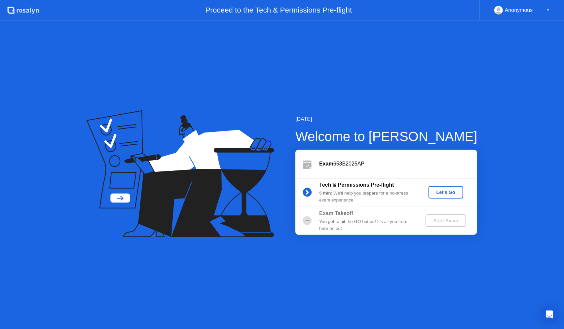
click at [444, 194] on div "Let's Go" at bounding box center [445, 192] width 29 height 5
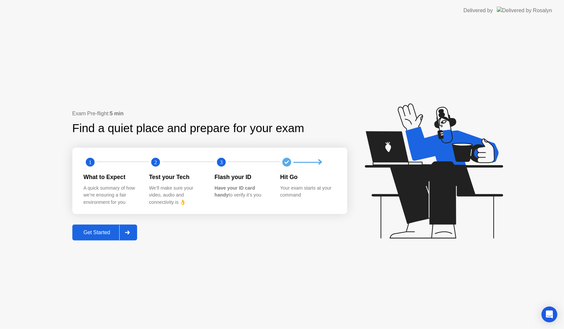
click at [111, 228] on button "Get Started" at bounding box center [104, 233] width 65 height 16
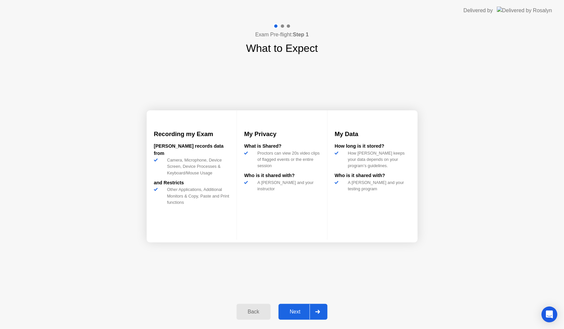
click at [300, 312] on div "Next" at bounding box center [295, 312] width 29 height 6
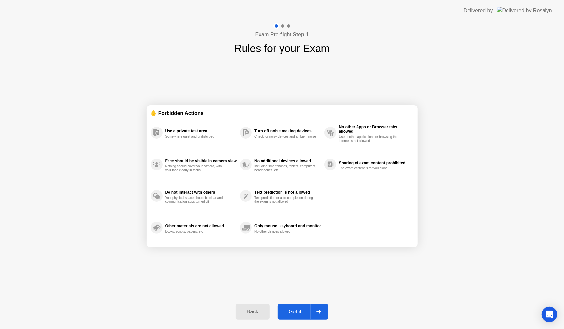
click at [296, 308] on button "Got it" at bounding box center [303, 312] width 51 height 16
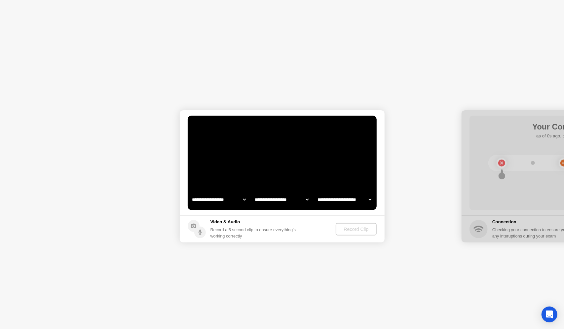
select select "**********"
select select "*******"
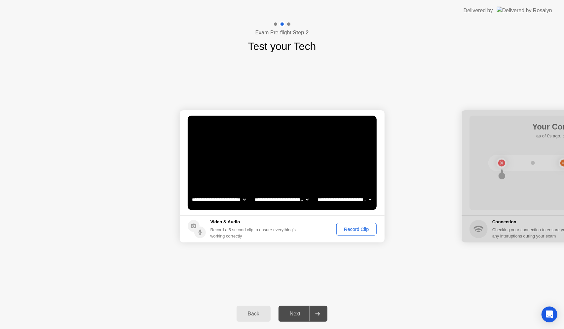
click at [298, 311] on div "Next" at bounding box center [295, 314] width 29 height 6
click at [356, 232] on div "Record Clip" at bounding box center [356, 229] width 35 height 5
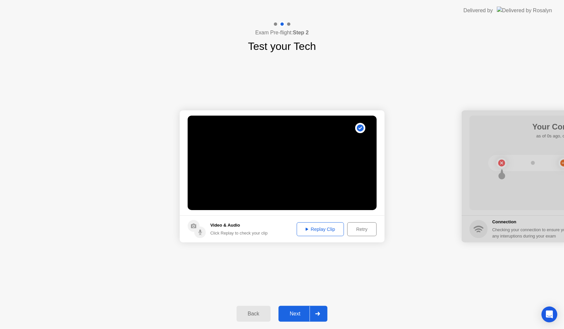
click at [286, 312] on div "Next" at bounding box center [295, 314] width 29 height 6
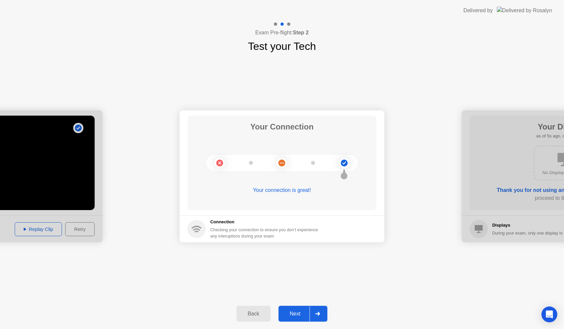
click at [303, 313] on div "Next" at bounding box center [295, 314] width 29 height 6
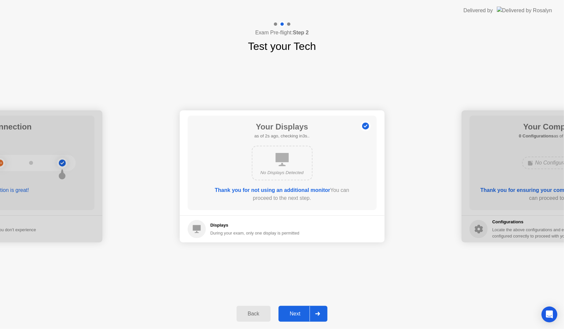
click at [299, 316] on div "Next" at bounding box center [295, 314] width 29 height 6
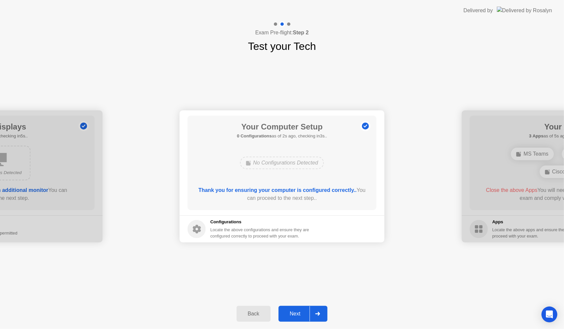
click at [299, 316] on div "Next" at bounding box center [295, 314] width 29 height 6
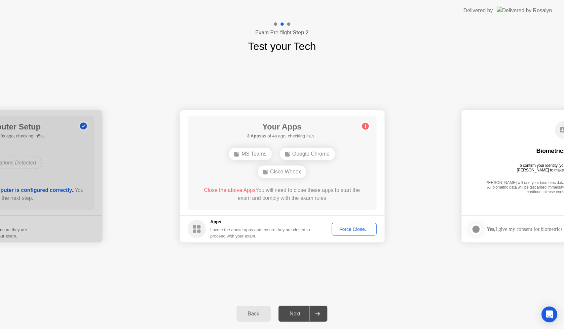
click at [362, 125] on circle at bounding box center [365, 126] width 7 height 7
click at [360, 229] on div "Force Close..." at bounding box center [354, 229] width 40 height 5
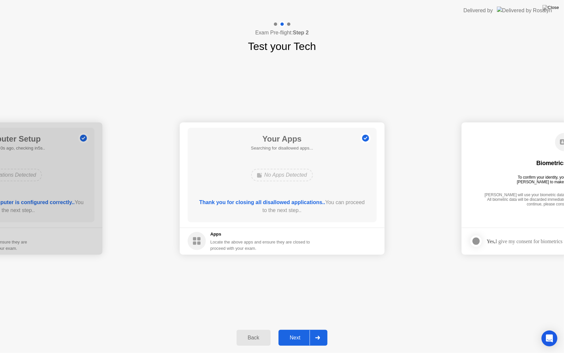
click at [305, 329] on div "Next" at bounding box center [295, 337] width 29 height 6
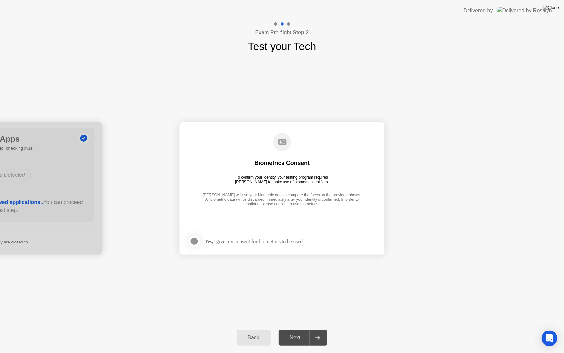
click at [195, 240] on div at bounding box center [194, 241] width 8 height 8
click at [318, 329] on icon at bounding box center [317, 337] width 5 height 4
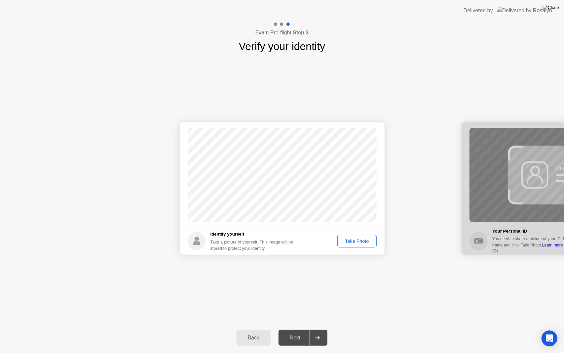
click at [358, 239] on div "Take Photo" at bounding box center [357, 240] width 34 height 5
click at [302, 329] on button "Next" at bounding box center [303, 338] width 49 height 16
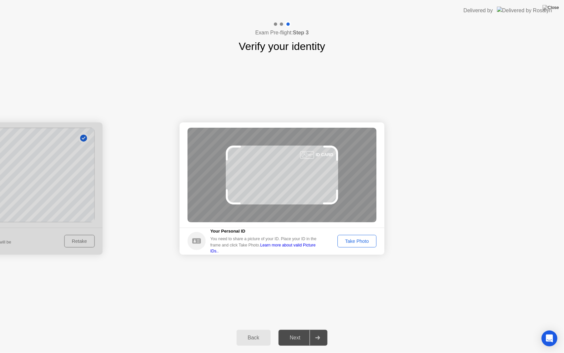
click at [361, 241] on div "Take Photo" at bounding box center [357, 240] width 34 height 5
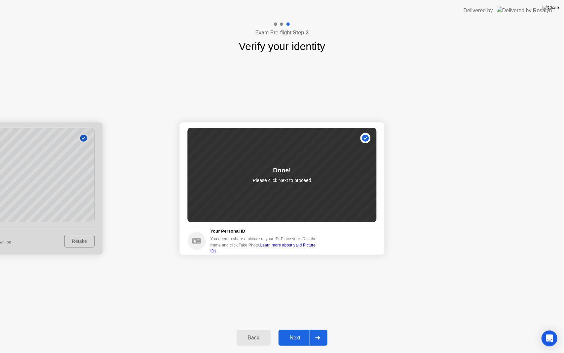
click at [297, 329] on div "Next" at bounding box center [295, 337] width 29 height 6
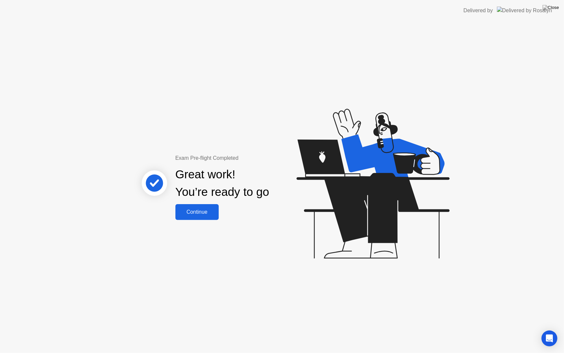
click at [310, 51] on div "Exam Pre-flight Completed Great work! You’re ready to go Continue" at bounding box center [282, 187] width 564 height 332
click at [196, 214] on div "Continue" at bounding box center [196, 212] width 39 height 6
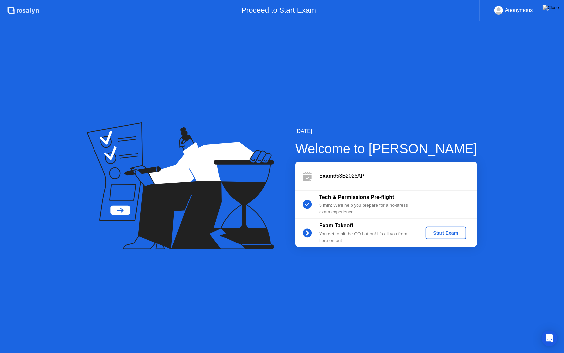
click at [447, 234] on div "Start Exam" at bounding box center [445, 232] width 35 height 5
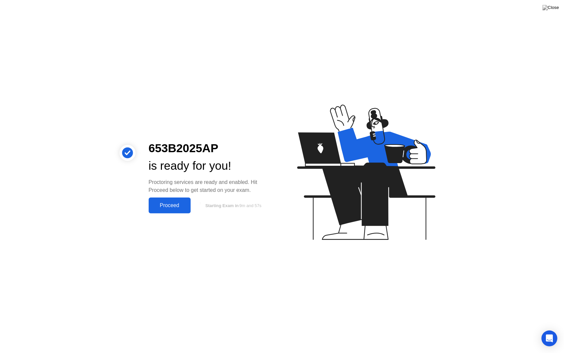
click at [177, 202] on div "Proceed" at bounding box center [170, 205] width 38 height 6
